Goal: Information Seeking & Learning: Learn about a topic

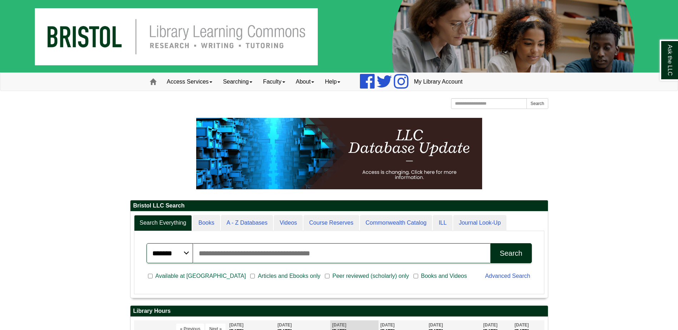
scroll to position [86, 417]
click at [190, 83] on link "Access Services" at bounding box center [190, 82] width 56 height 18
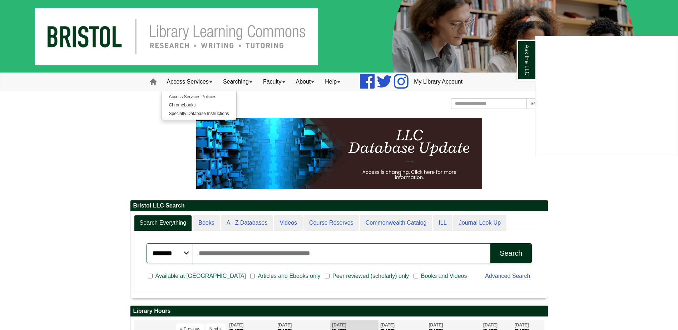
click at [190, 105] on div "Ask the LLC" at bounding box center [339, 165] width 678 height 330
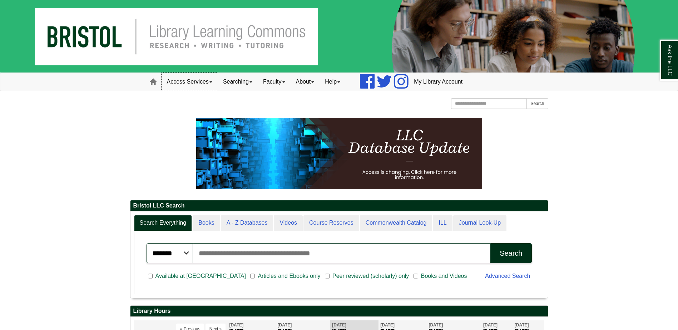
click at [194, 86] on link "Access Services" at bounding box center [190, 82] width 56 height 18
click at [189, 106] on link "Chromebooks" at bounding box center [199, 105] width 74 height 8
click at [186, 86] on link "Access Services" at bounding box center [190, 82] width 56 height 18
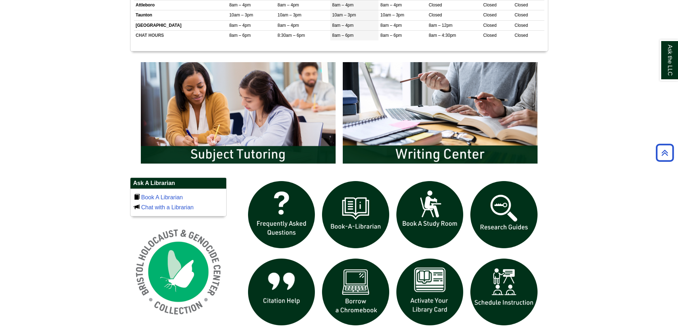
scroll to position [357, 0]
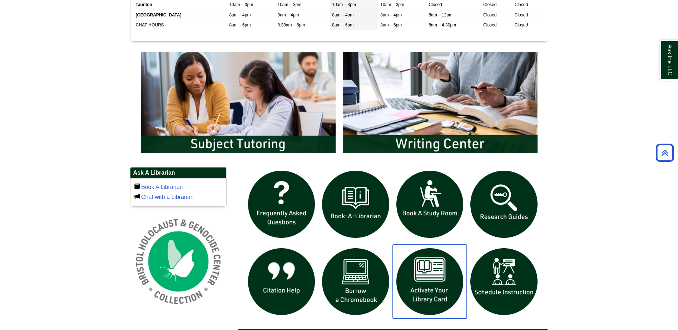
click at [424, 275] on img "slideshow" at bounding box center [430, 282] width 74 height 74
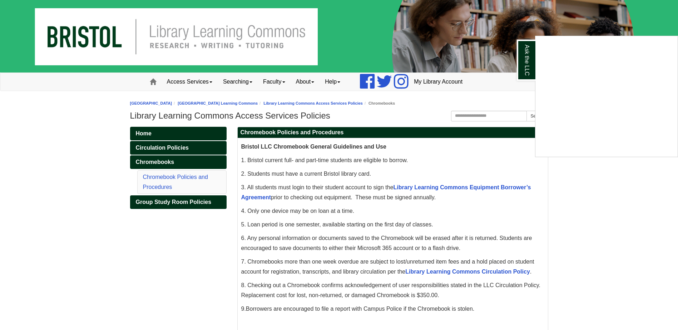
click at [414, 187] on div "Ask the LLC" at bounding box center [339, 165] width 678 height 330
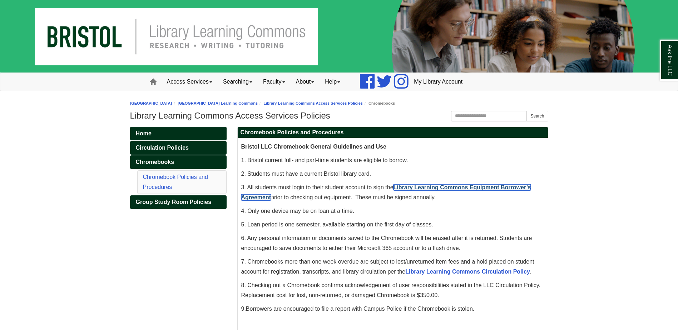
click at [414, 187] on link "Library Learning Commons Equipment Borrower’s Agreement" at bounding box center [386, 192] width 290 height 16
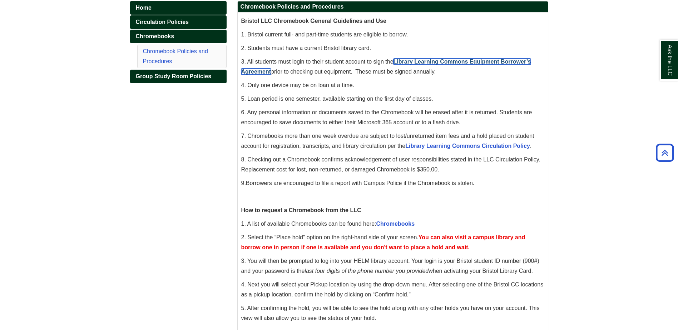
scroll to position [80, 0]
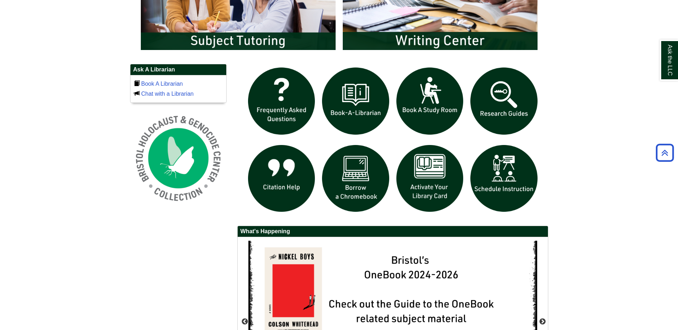
scroll to position [465, 0]
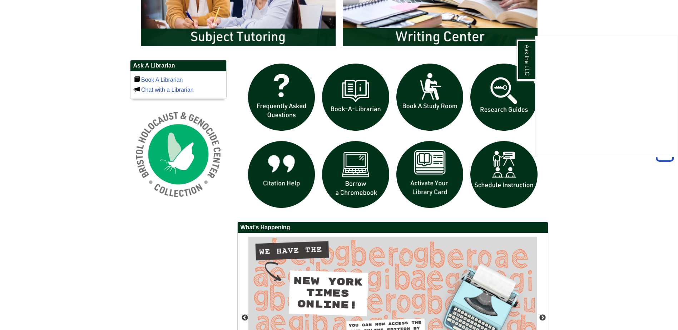
click at [349, 176] on div "Ask the LLC" at bounding box center [339, 165] width 678 height 330
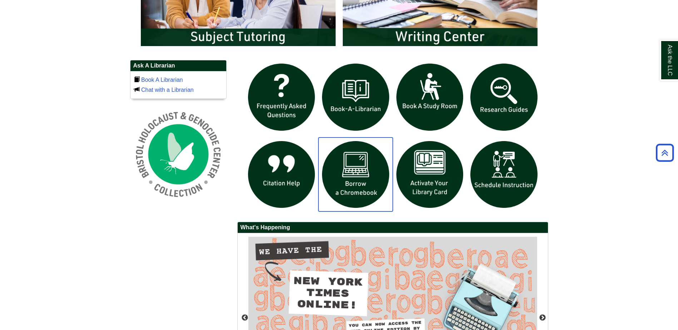
click at [351, 173] on img "slideshow" at bounding box center [355, 175] width 74 height 74
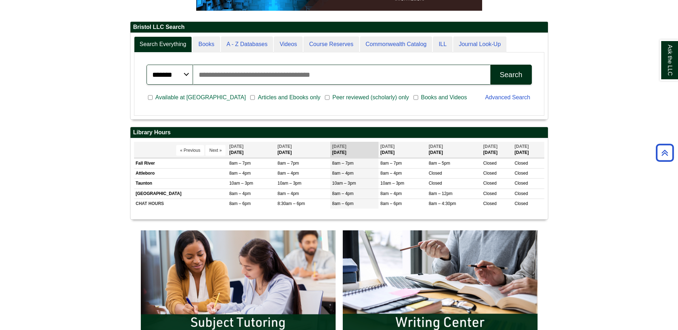
scroll to position [86, 417]
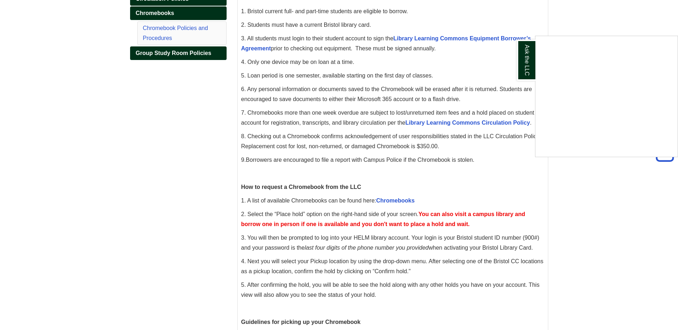
scroll to position [80, 0]
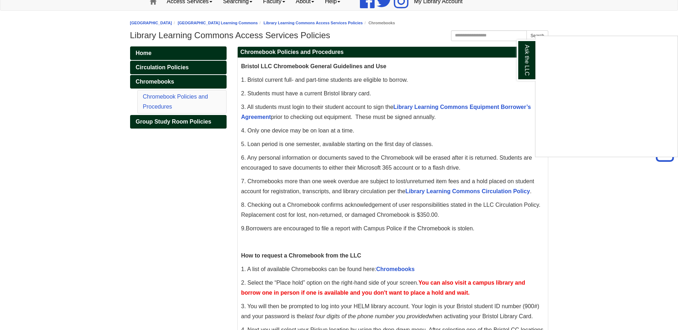
click at [457, 106] on div "Ask the LLC" at bounding box center [339, 165] width 678 height 330
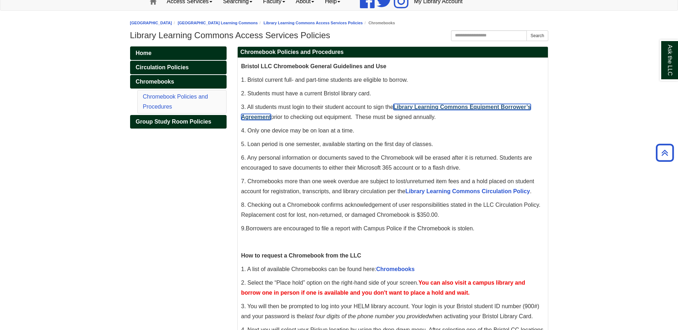
click at [457, 106] on link "Library Learning Commons Equipment Borrower’s Agreement" at bounding box center [386, 112] width 290 height 16
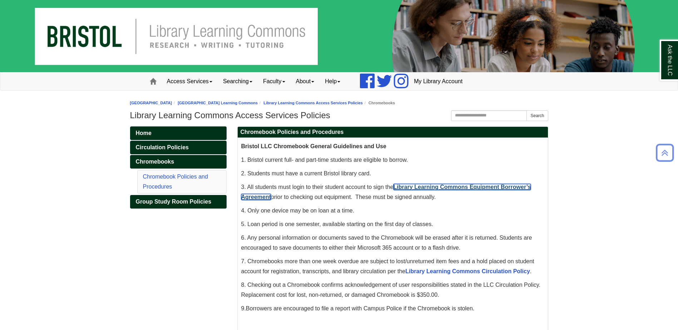
scroll to position [0, 0]
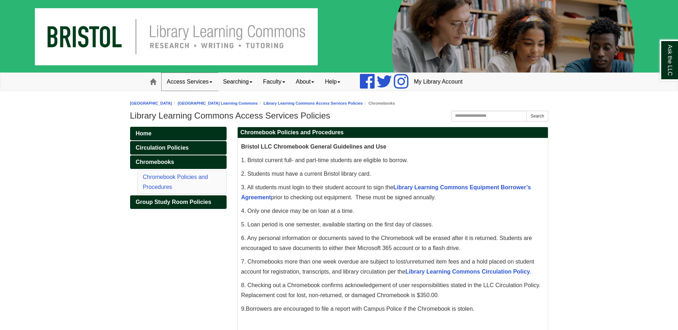
click at [184, 83] on link "Access Services" at bounding box center [190, 82] width 56 height 18
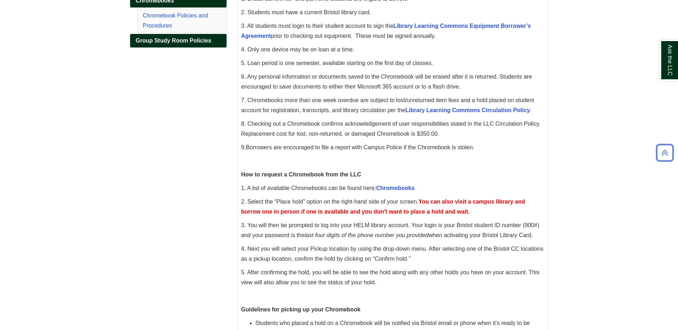
scroll to position [179, 0]
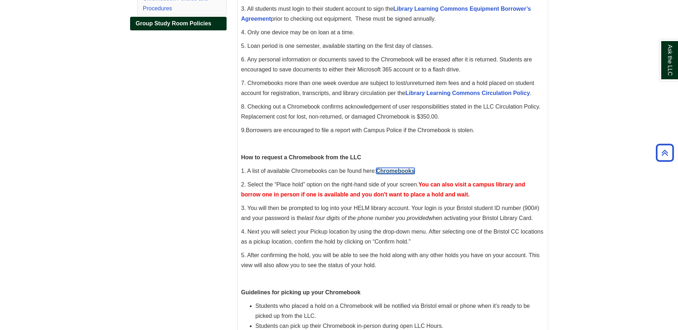
click at [396, 169] on link "Chromebooks" at bounding box center [395, 171] width 39 height 6
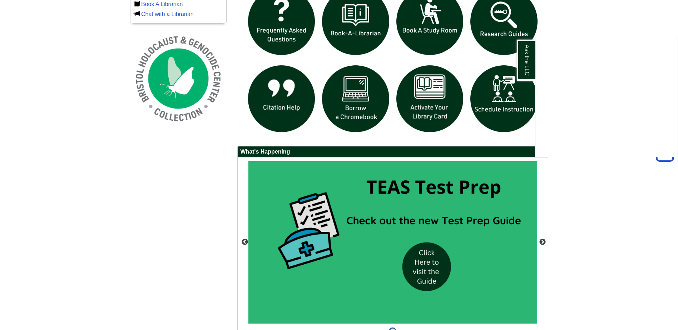
scroll to position [583, 0]
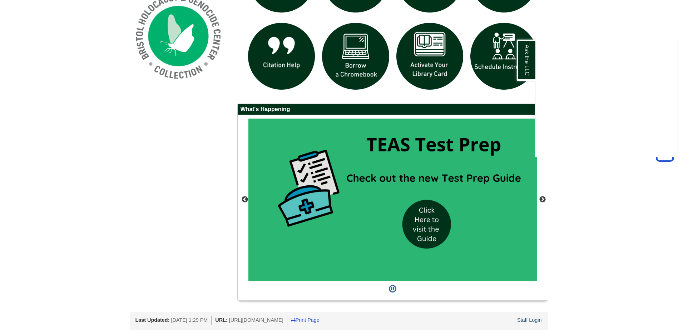
click at [357, 63] on div "Ask the LLC" at bounding box center [339, 165] width 678 height 330
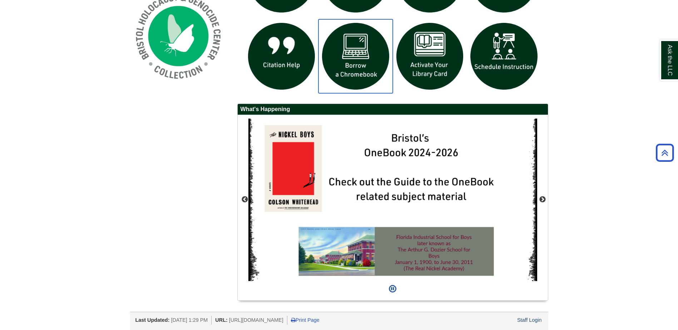
click at [357, 63] on img "slideshow" at bounding box center [355, 56] width 74 height 74
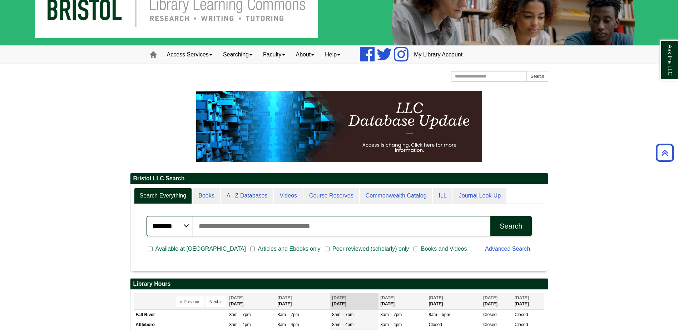
scroll to position [0, 0]
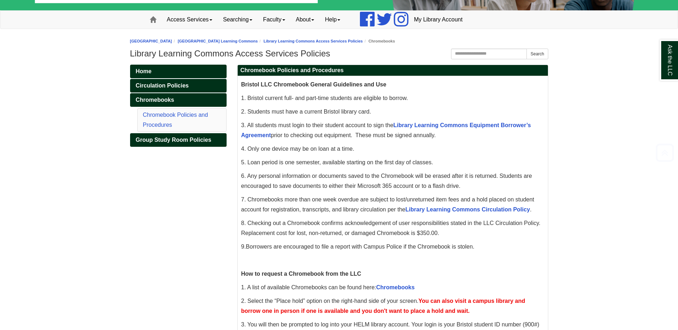
scroll to position [143, 0]
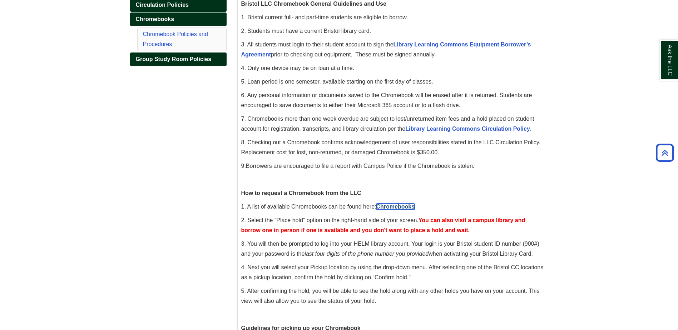
click at [400, 207] on link "Chromebooks" at bounding box center [395, 207] width 39 height 6
